Goal: Navigation & Orientation: Find specific page/section

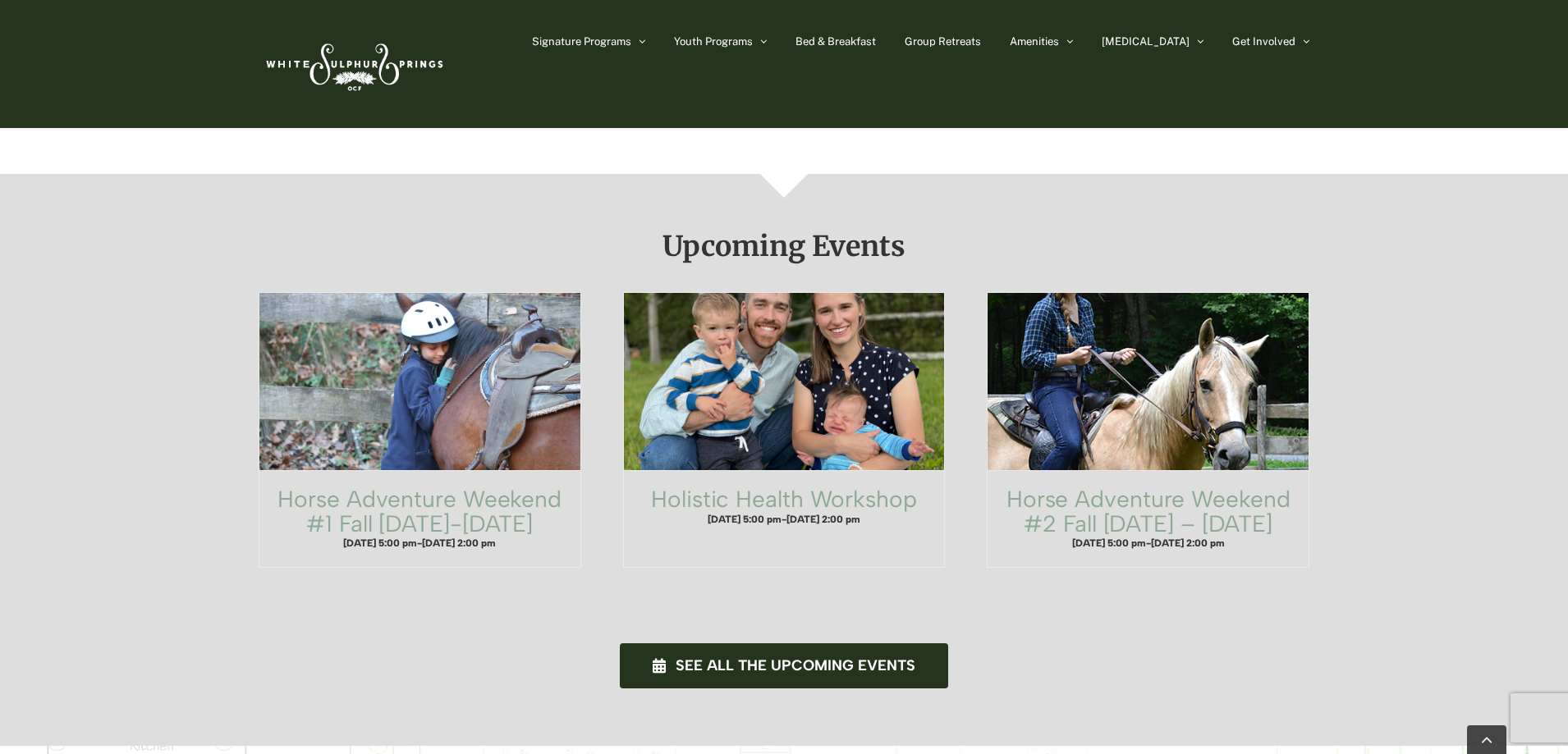
scroll to position [830, 0]
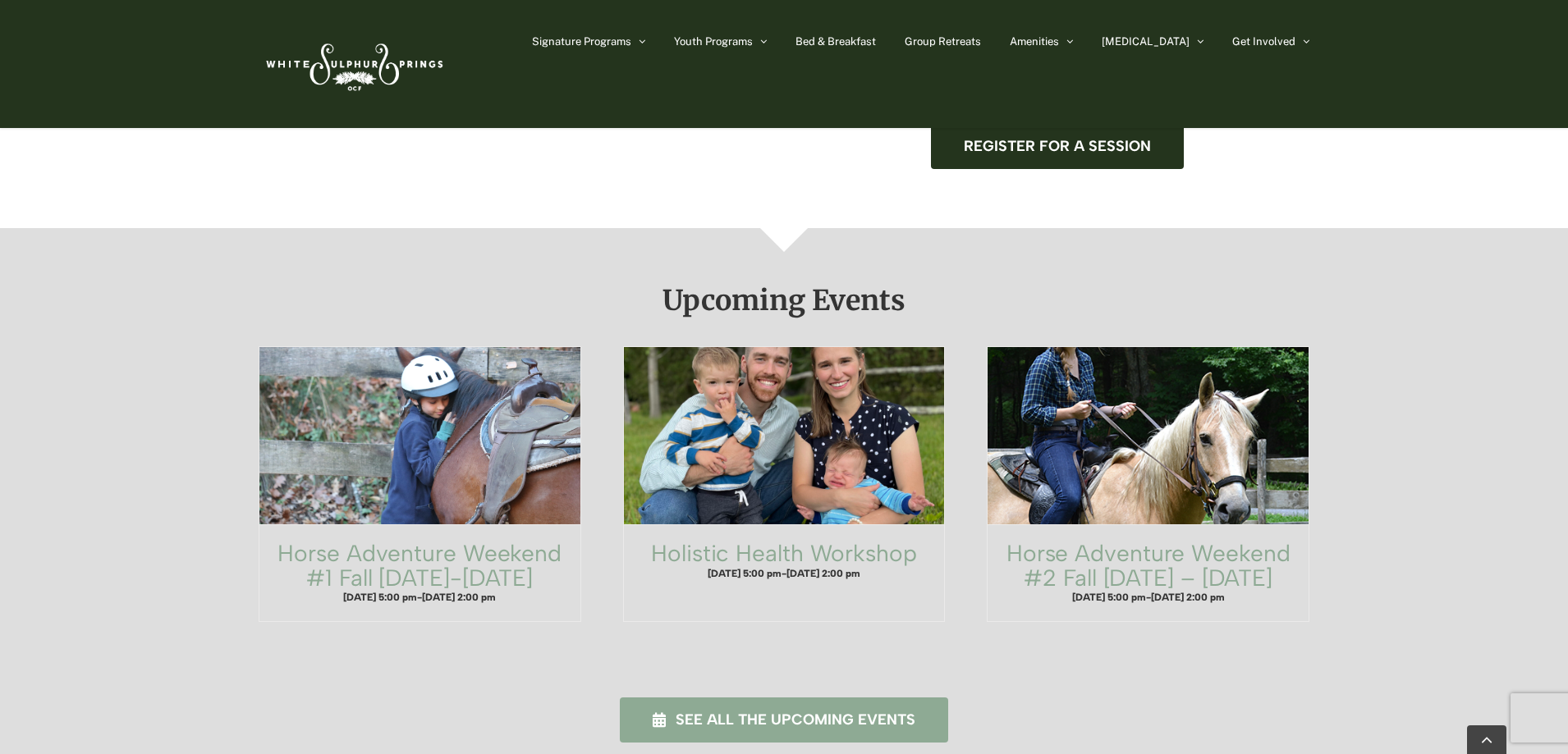
click at [801, 711] on span "See all the upcoming events" at bounding box center [794, 720] width 239 height 17
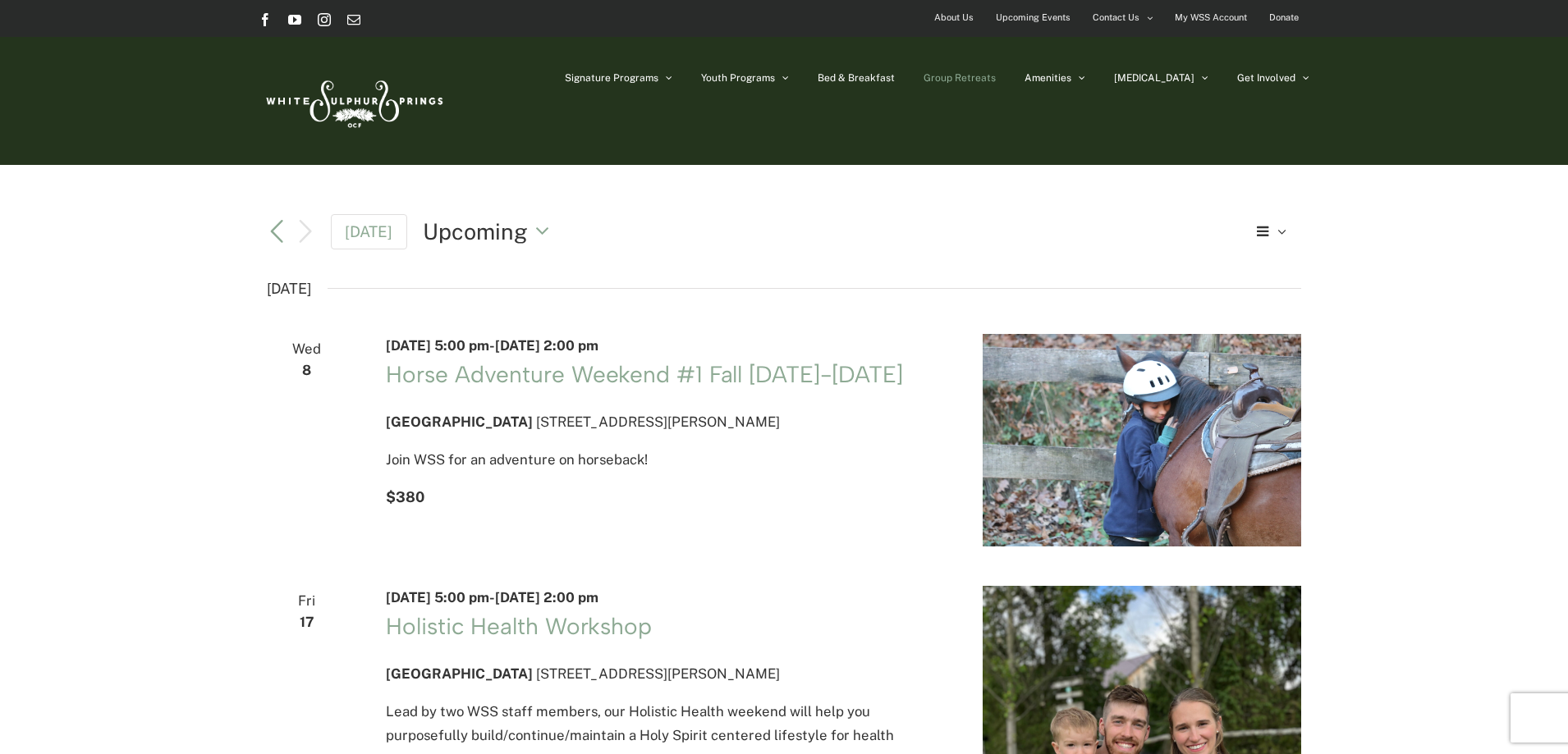
click at [996, 77] on span "Group Retreats" at bounding box center [959, 78] width 72 height 10
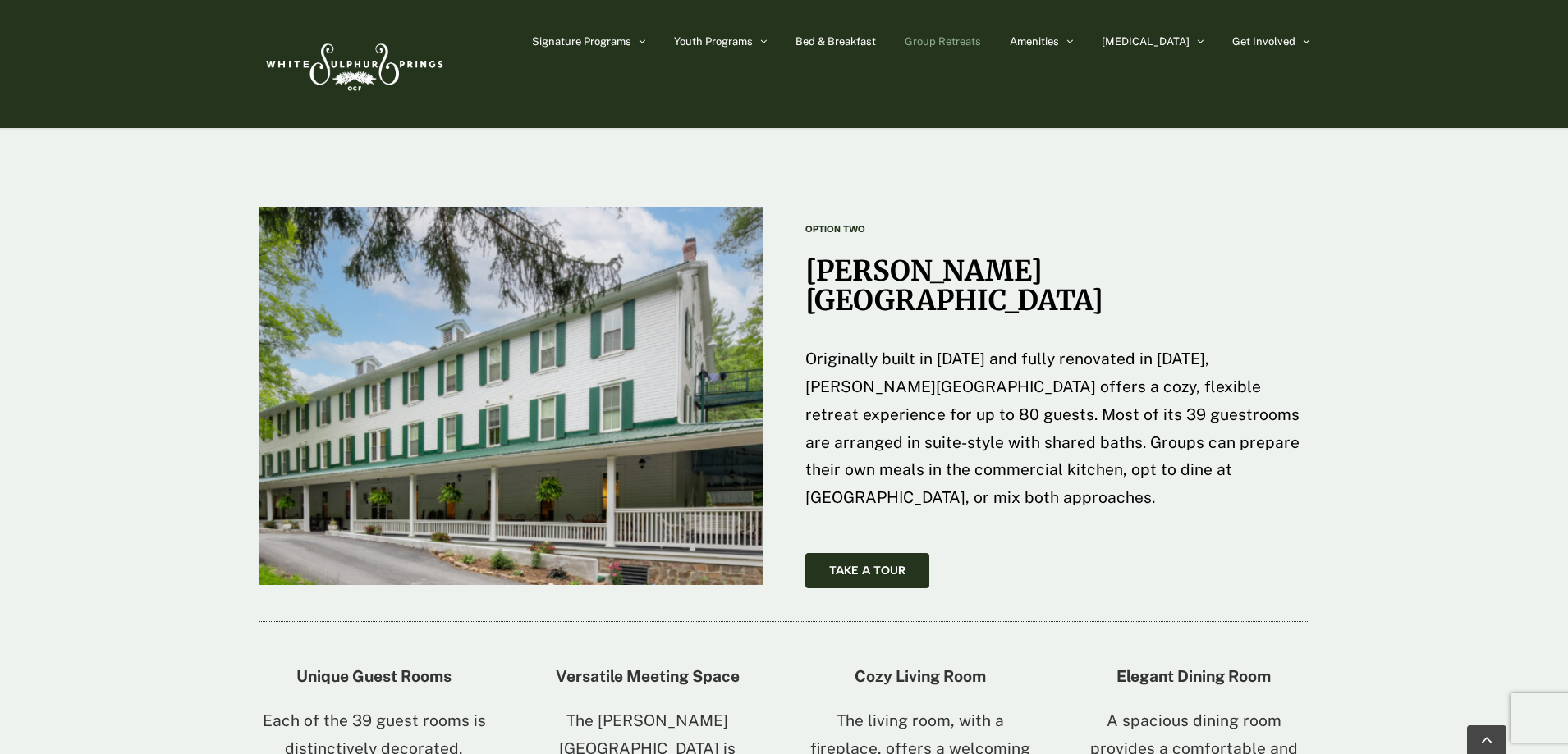
scroll to position [2461, 0]
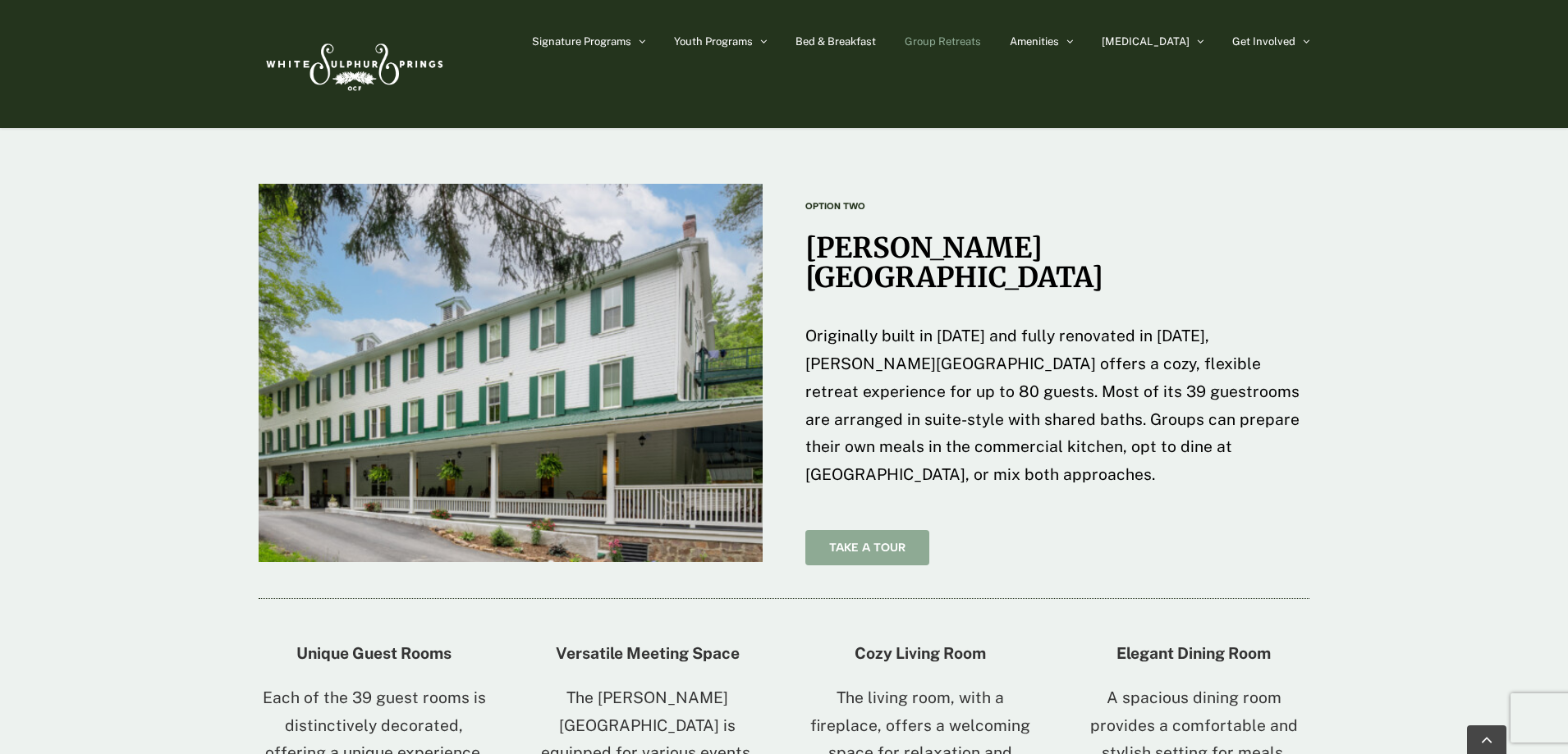
click at [861, 530] on link "Take A Tour" at bounding box center [867, 547] width 124 height 35
